Goal: Task Accomplishment & Management: Manage account settings

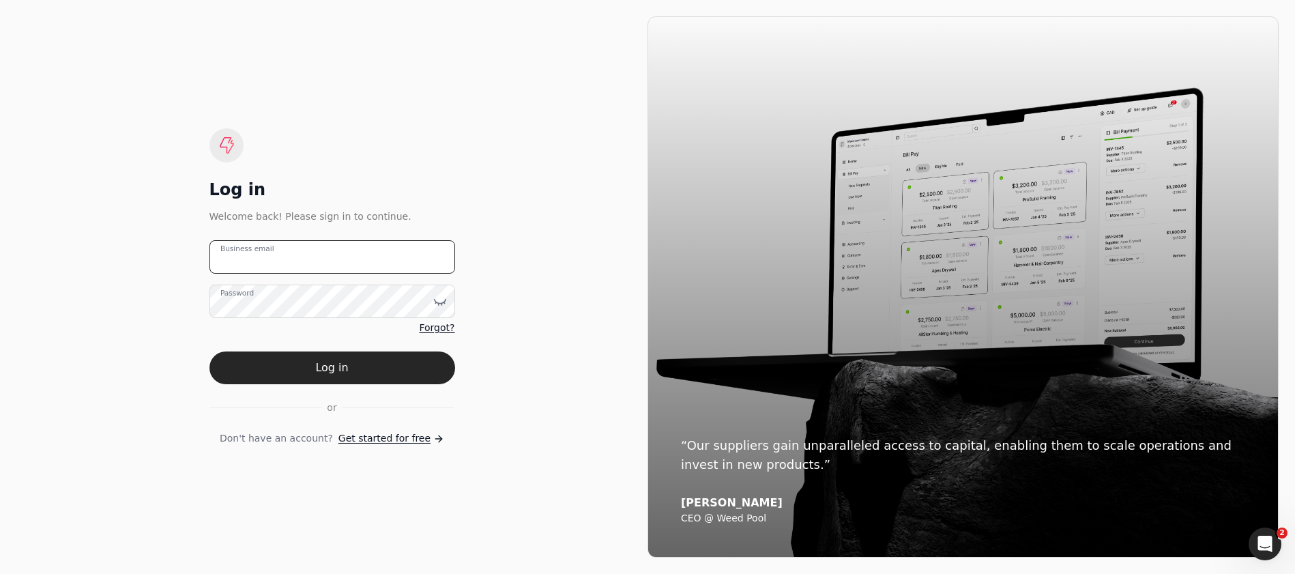
click at [324, 263] on email "Business email" at bounding box center [332, 256] width 246 height 33
click at [209, 351] on button "Log in" at bounding box center [332, 367] width 246 height 33
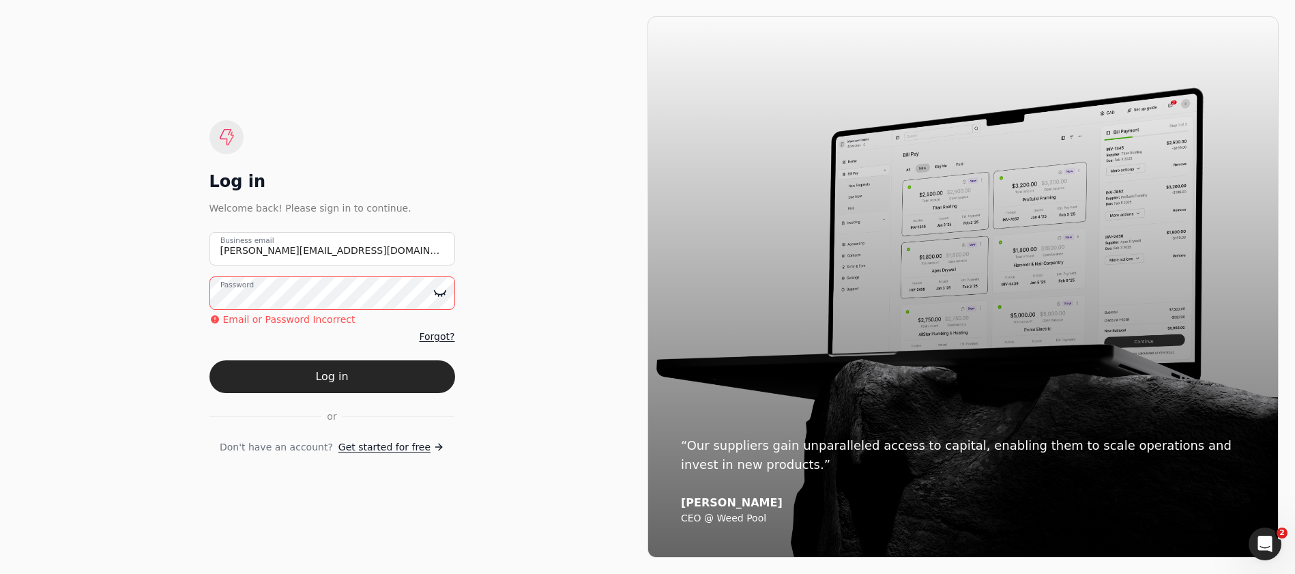
click at [441, 293] on icon at bounding box center [440, 293] width 14 height 14
drag, startPoint x: 240, startPoint y: 248, endPoint x: 208, endPoint y: 240, distance: 32.9
click at [209, 240] on div "[PERSON_NAME][EMAIL_ADDRESS][DOMAIN_NAME] Business email" at bounding box center [332, 248] width 246 height 33
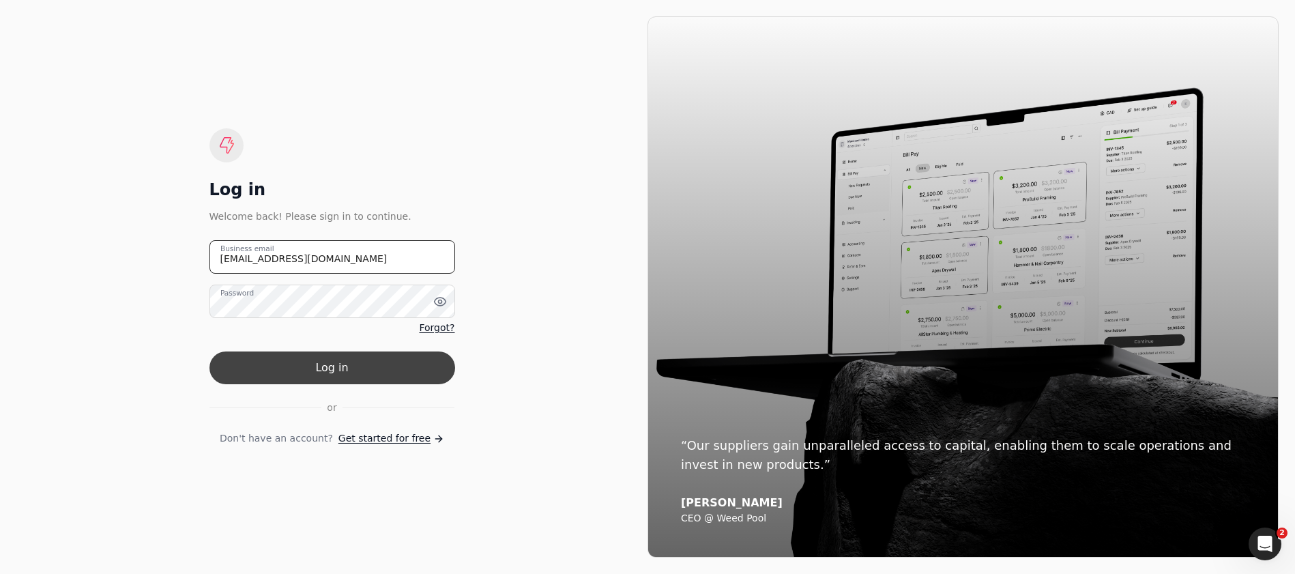
type email "[EMAIL_ADDRESS][DOMAIN_NAME]"
click at [295, 366] on button "Log in" at bounding box center [332, 367] width 246 height 33
